Goal: Information Seeking & Learning: Learn about a topic

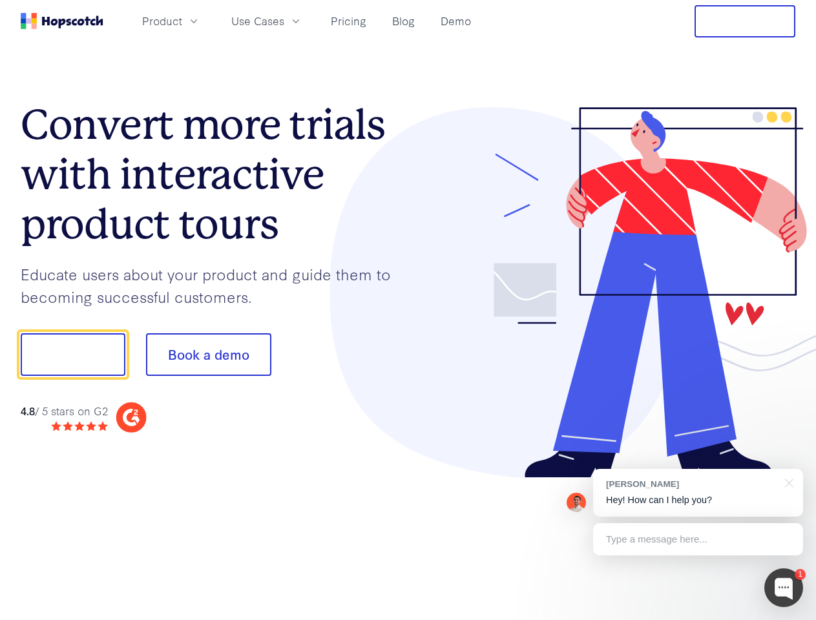
click at [408, 310] on div at bounding box center [602, 293] width 388 height 372
click at [182, 21] on span "Product" at bounding box center [162, 21] width 40 height 16
click at [284, 21] on span "Use Cases" at bounding box center [257, 21] width 53 height 16
click at [745, 21] on button "Free Trial" at bounding box center [745, 21] width 101 height 32
click at [72, 355] on button "Show me!" at bounding box center [73, 355] width 105 height 43
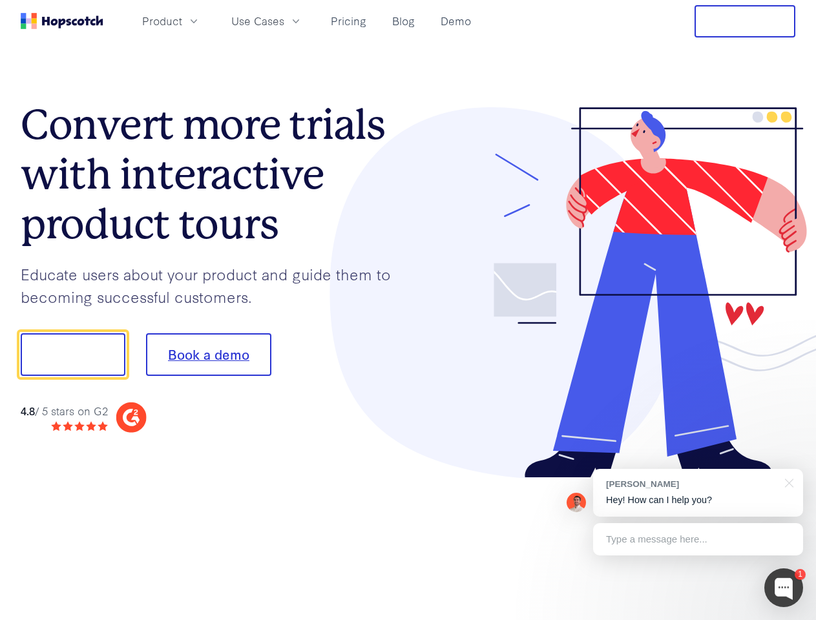
click at [208, 355] on button "Book a demo" at bounding box center [208, 355] width 125 height 43
click at [784, 588] on div at bounding box center [784, 588] width 39 height 39
click at [698, 493] on div "[PERSON_NAME] Hey! How can I help you?" at bounding box center [698, 493] width 210 height 48
click at [787, 482] on div at bounding box center [787, 482] width 32 height 26
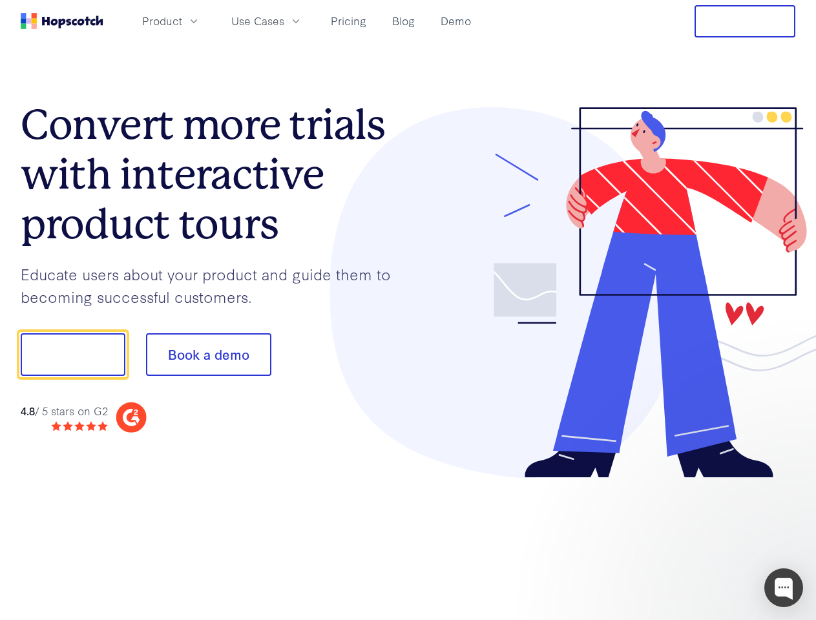
click at [698, 540] on div at bounding box center [682, 353] width 242 height 431
